Goal: Task Accomplishment & Management: Manage account settings

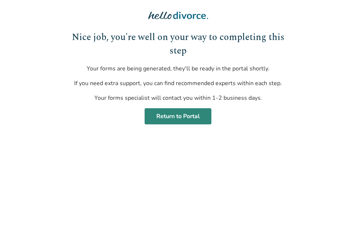
click at [181, 120] on link "Return to Portal" at bounding box center [178, 116] width 67 height 16
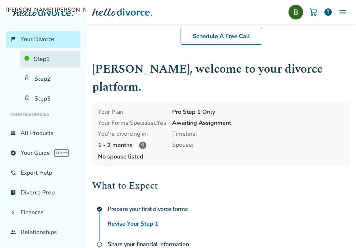
click at [36, 59] on link "Step 1" at bounding box center [50, 59] width 61 height 17
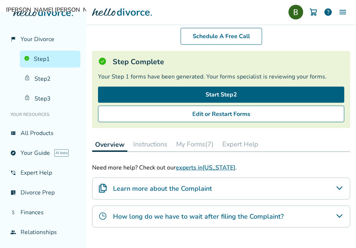
scroll to position [51, 0]
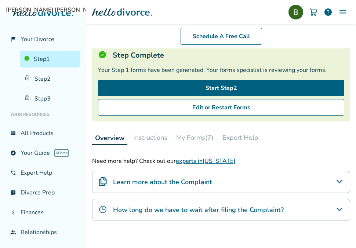
click at [187, 139] on button "My Forms (7)" at bounding box center [194, 137] width 43 height 15
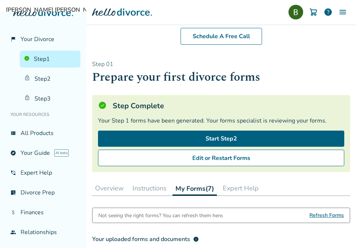
click at [340, 11] on img at bounding box center [343, 12] width 9 height 9
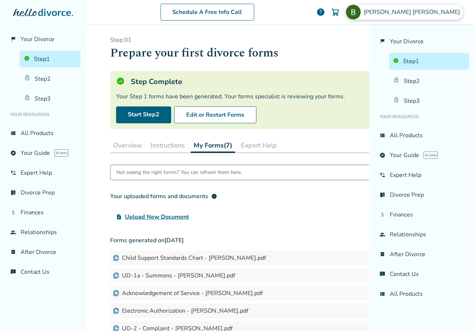
click at [353, 17] on img at bounding box center [353, 12] width 15 height 15
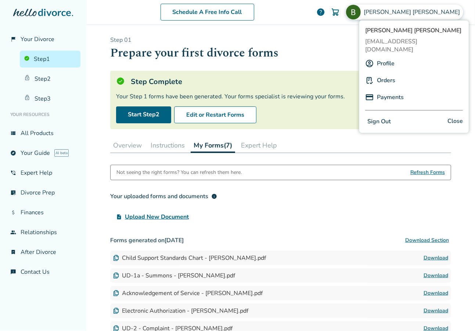
click at [353, 116] on button "Sign Out" at bounding box center [379, 121] width 28 height 11
